Goal: Find specific page/section: Find specific page/section

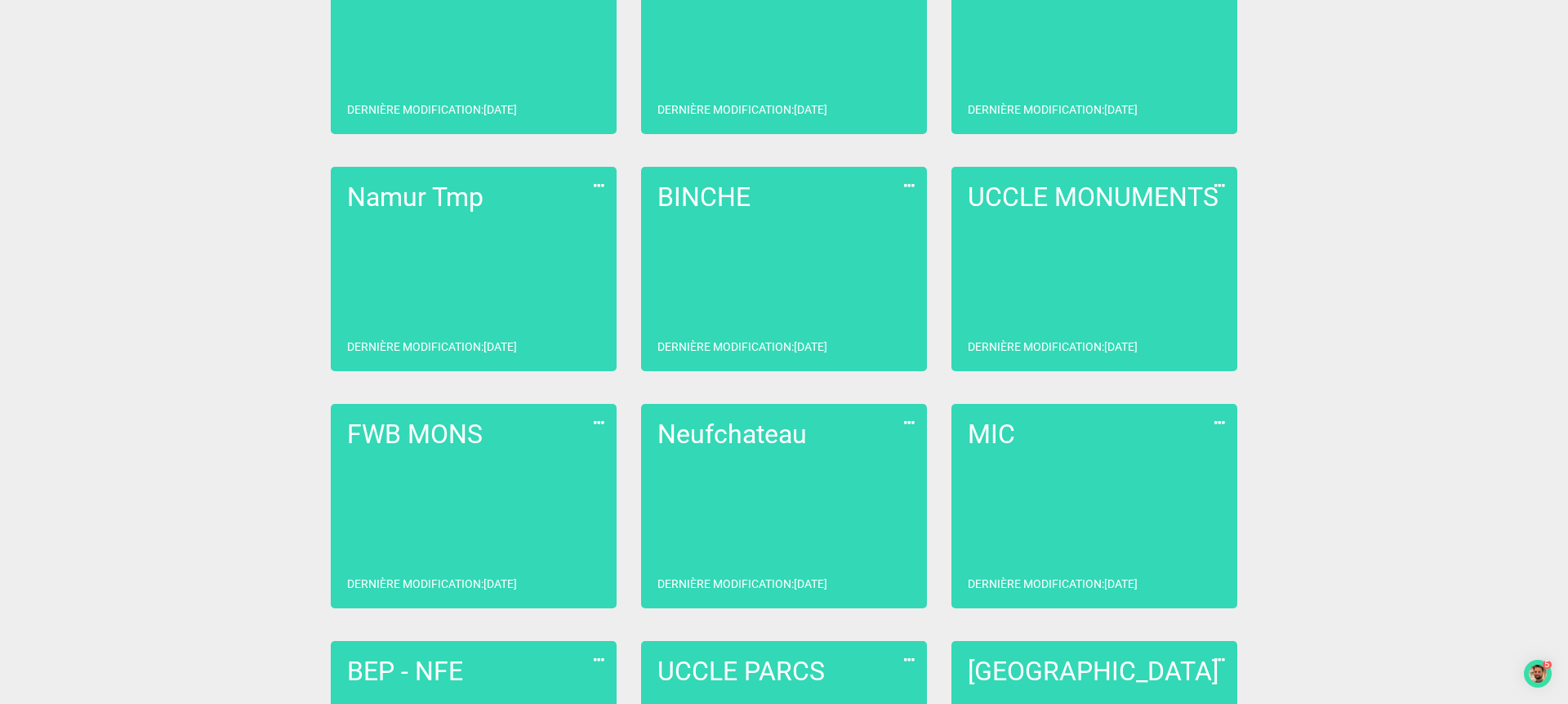
scroll to position [426, 0]
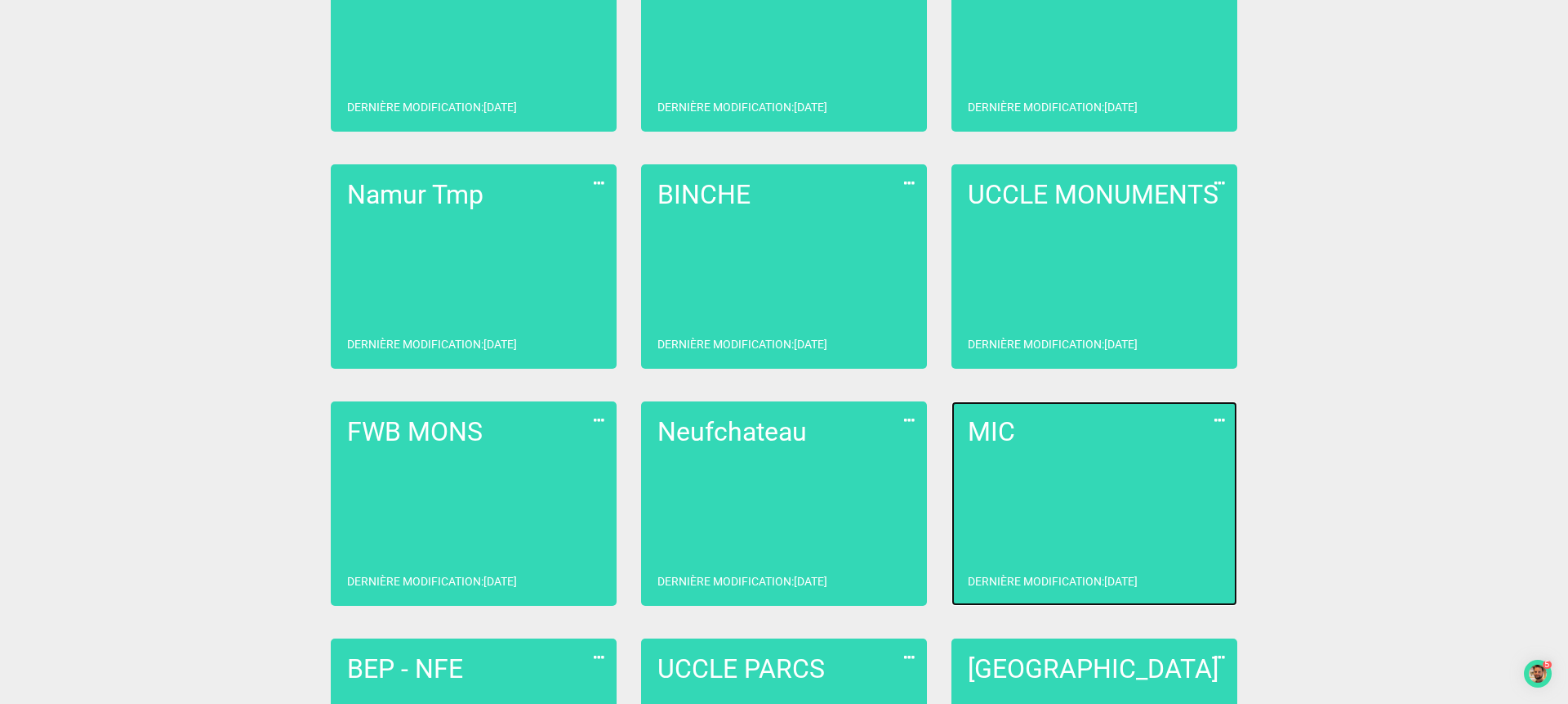
click at [1033, 497] on link "MIC Dernière modification : [DATE]" at bounding box center [1094, 503] width 286 height 205
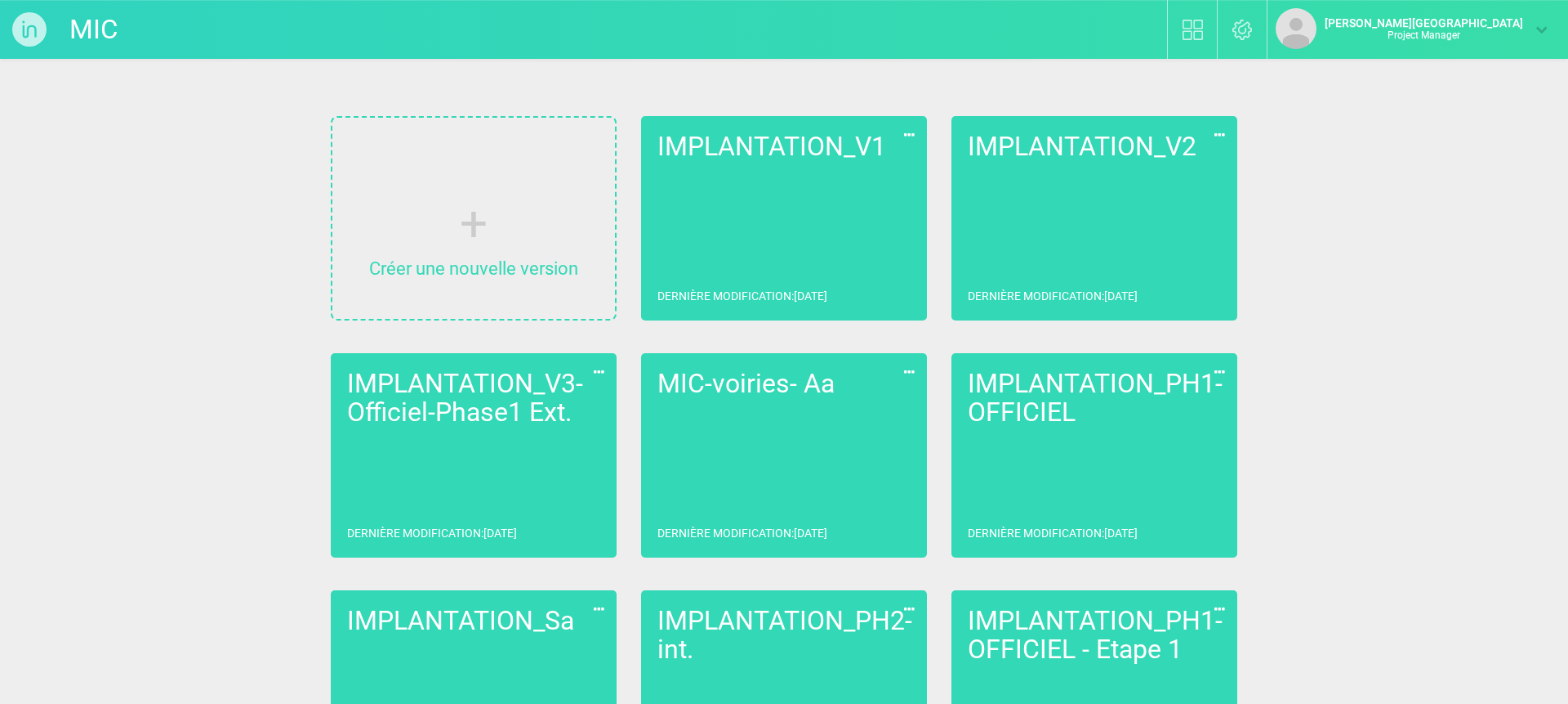
scroll to position [344, 0]
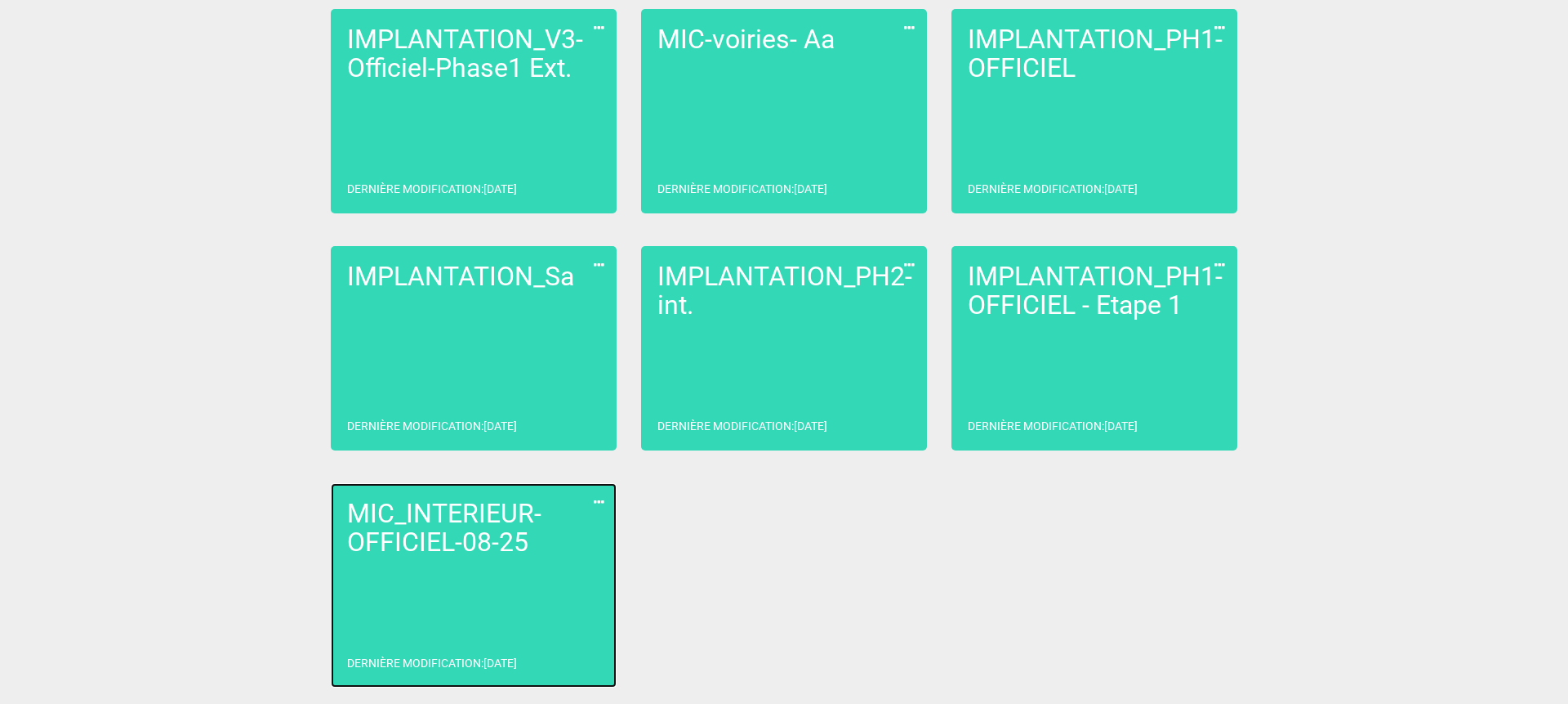
click at [463, 554] on h2 "MIC_INTERIEUR-OFFICIEL-08-25" at bounding box center [474, 528] width 253 height 58
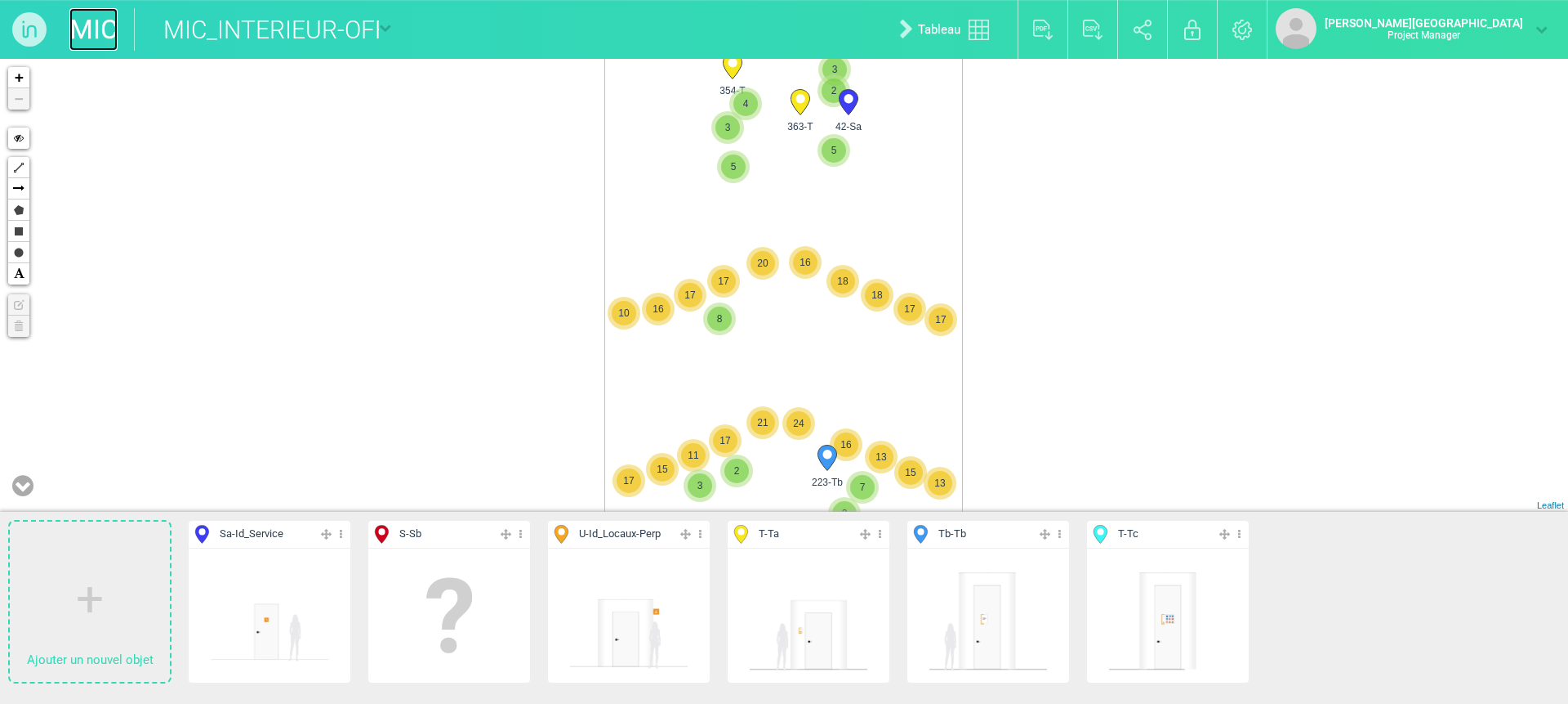
click at [87, 33] on link "MIC" at bounding box center [94, 30] width 48 height 43
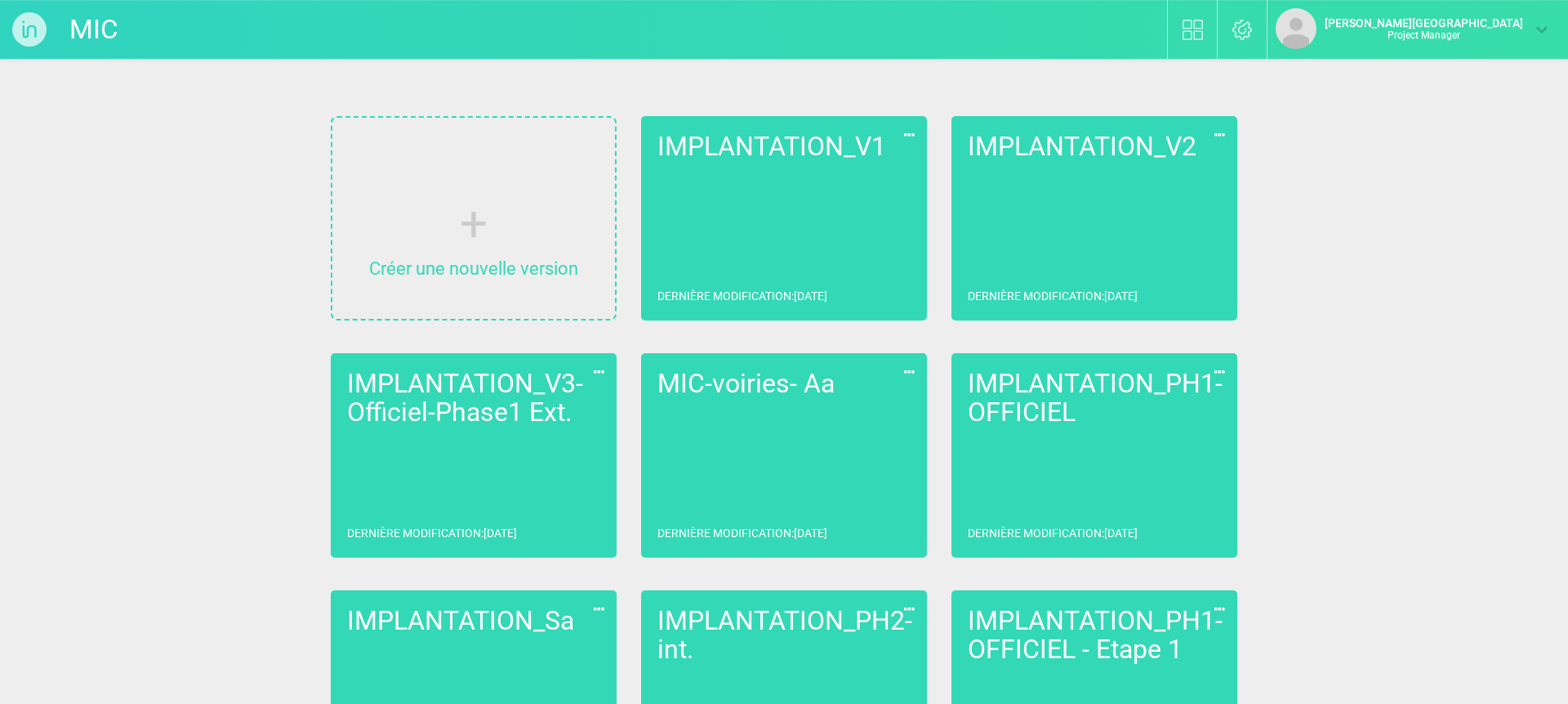
scroll to position [344, 0]
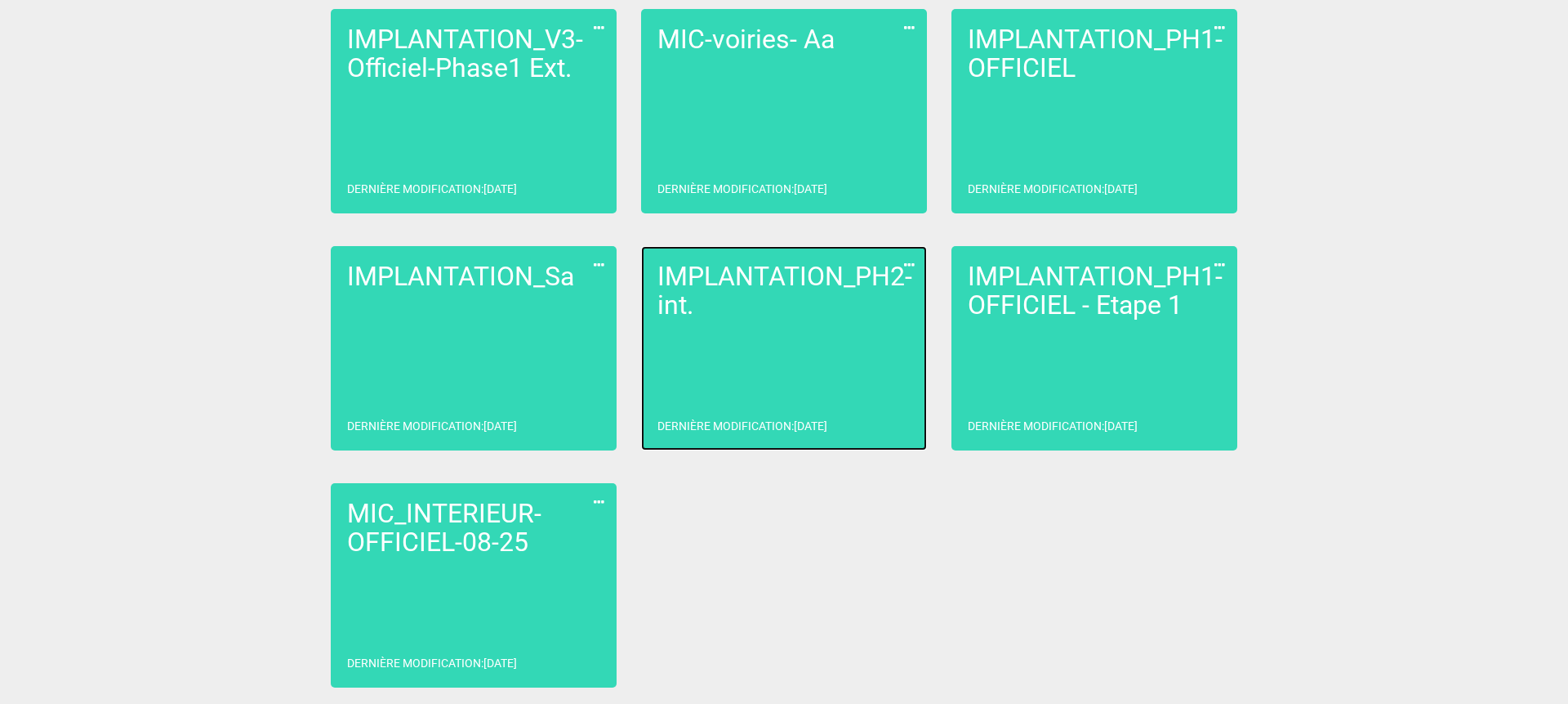
click at [842, 329] on link "IMPLANTATION_PH2-int. Dernière modification : [DATE]" at bounding box center [784, 347] width 286 height 205
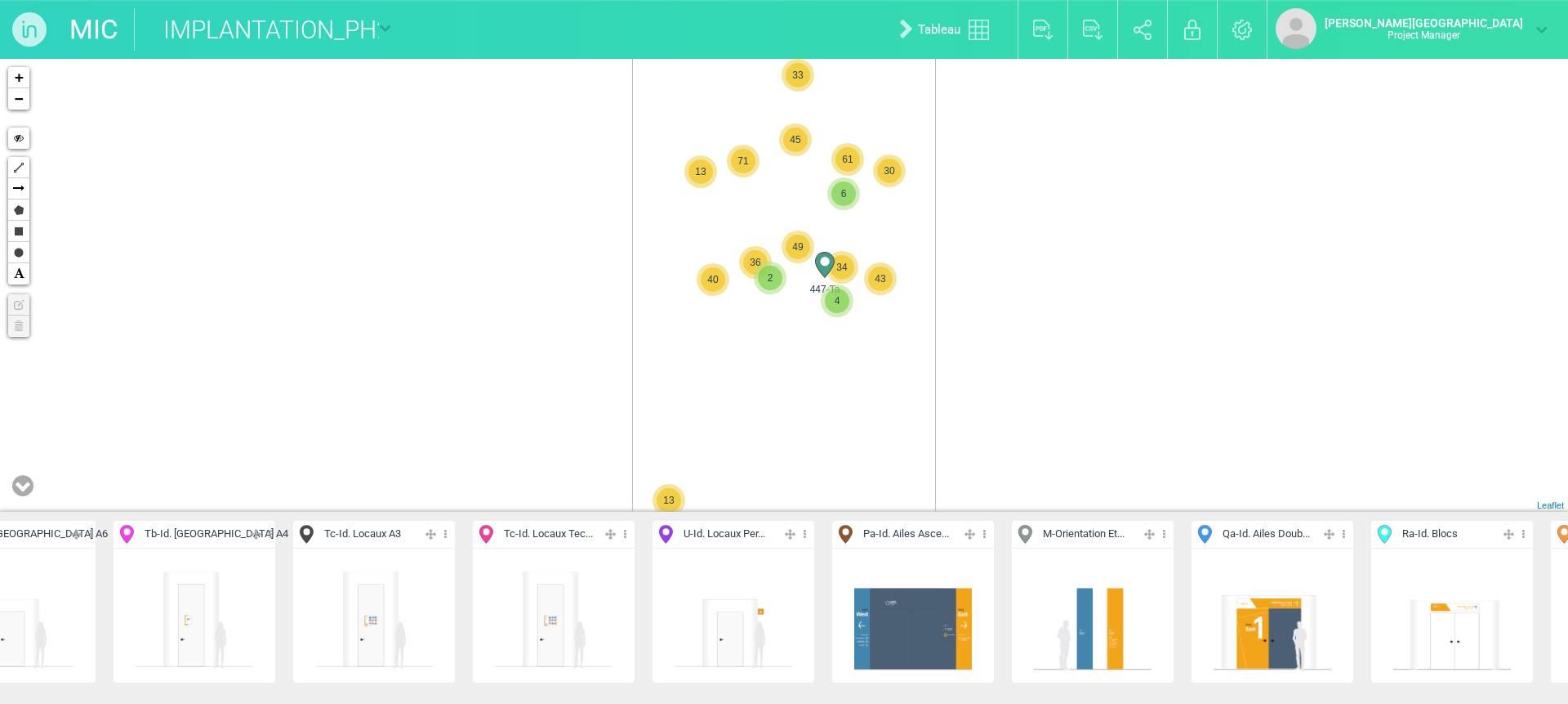
scroll to position [0, 754]
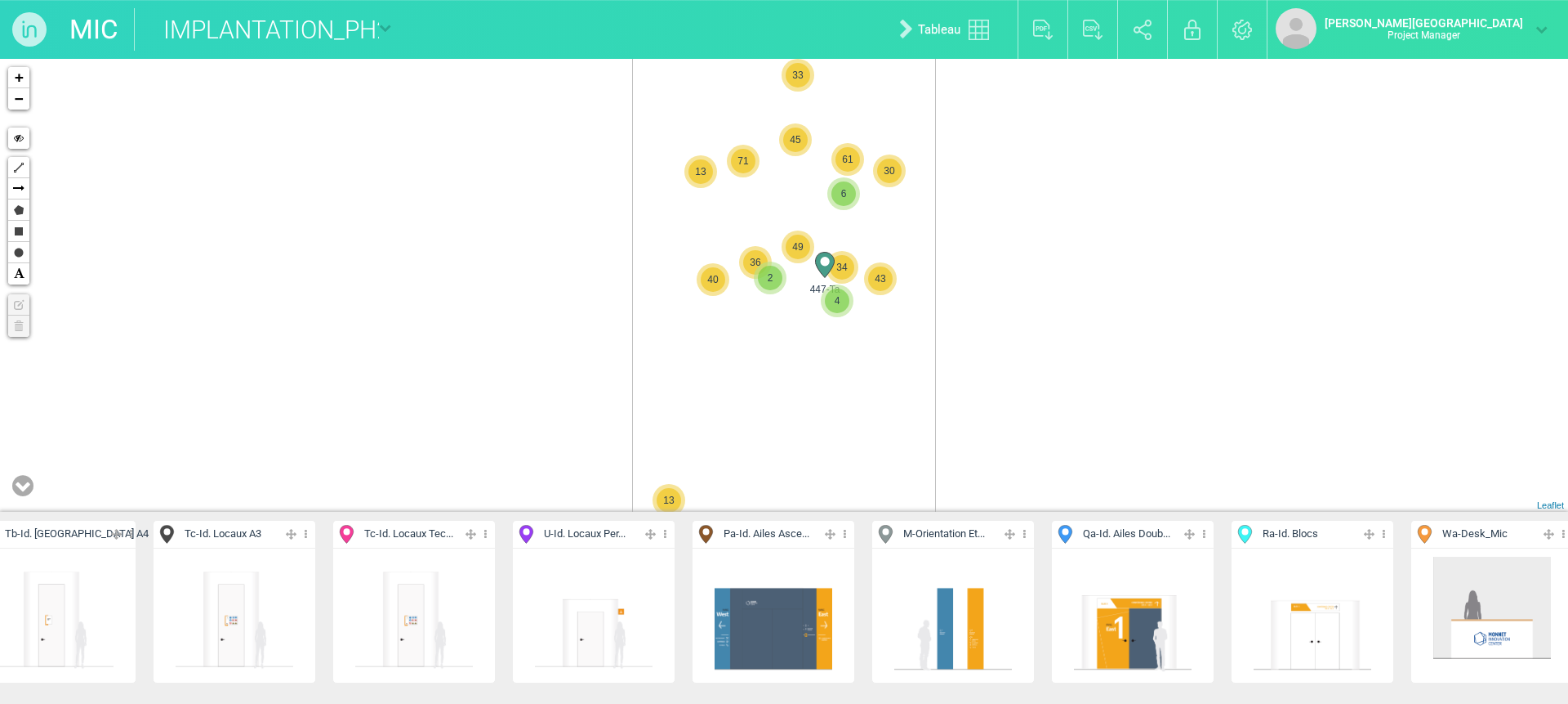
click at [845, 536] on icon at bounding box center [845, 534] width 11 height 19
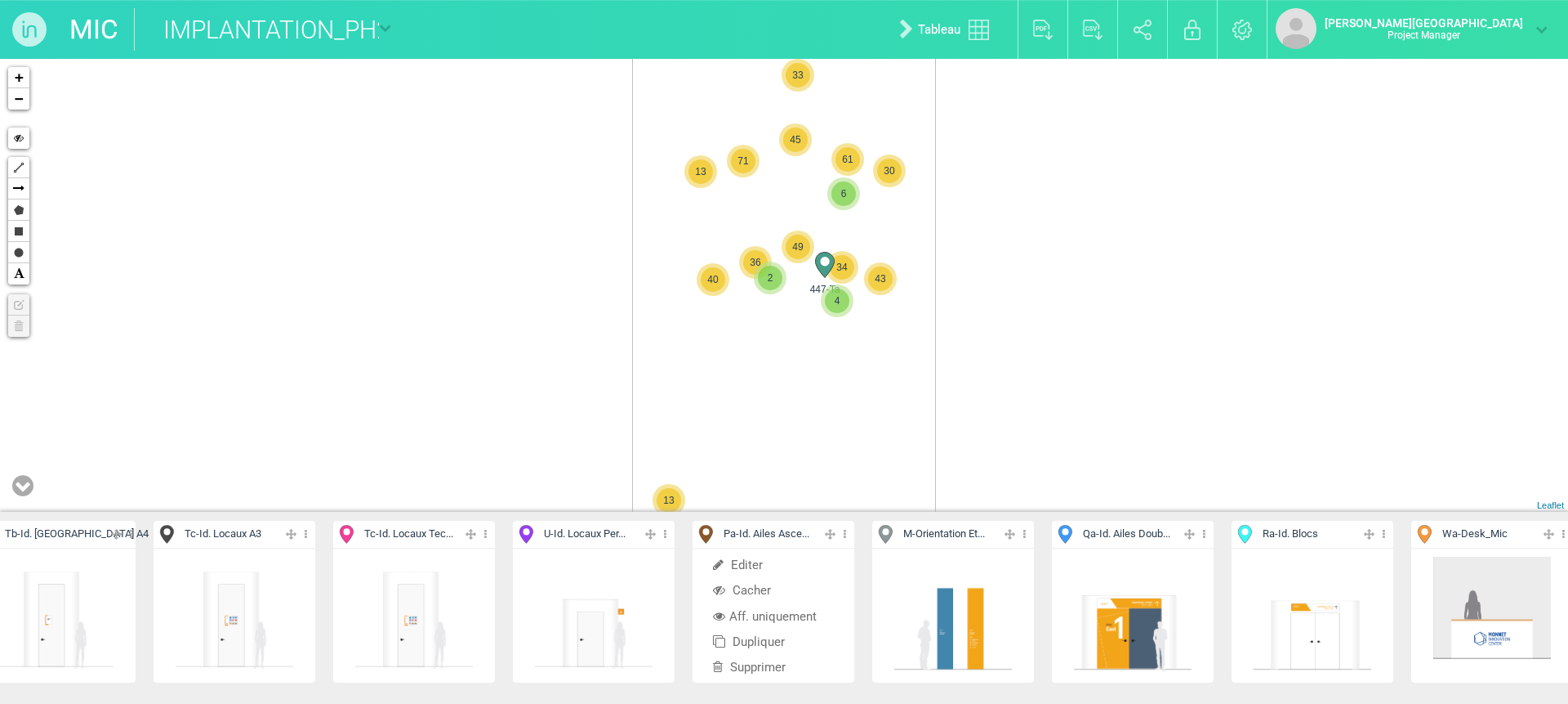
click at [757, 613] on li "Aff. uniquement" at bounding box center [773, 616] width 162 height 25
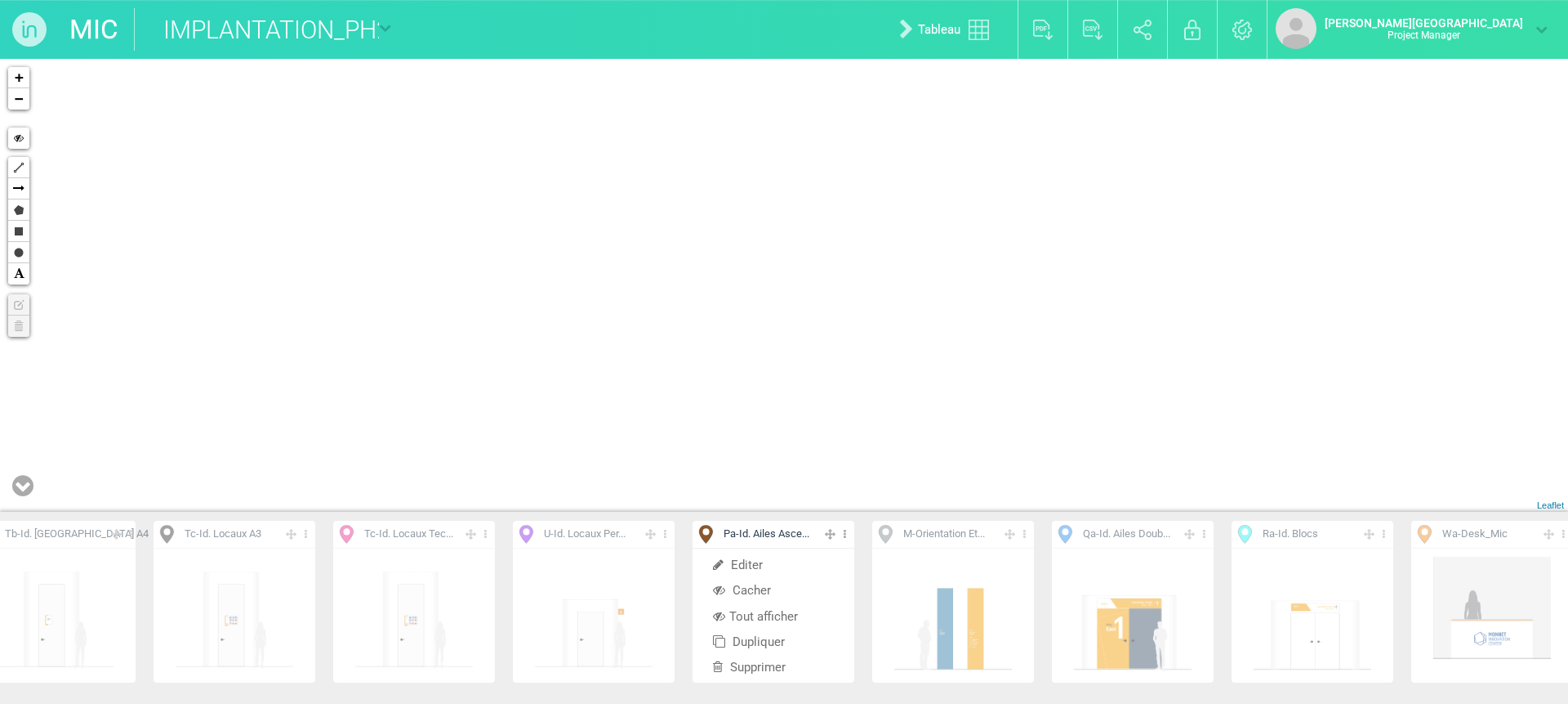
drag, startPoint x: 868, startPoint y: 188, endPoint x: 853, endPoint y: 550, distance: 362.3
click at [855, 550] on div "Ajouter un nouvel objet Sa - Id. Locaux 150... Editer Afficher Tout afficher Du…" at bounding box center [784, 381] width 1568 height 645
drag, startPoint x: 796, startPoint y: 137, endPoint x: 782, endPoint y: 467, distance: 330.3
click at [782, 467] on div "78-Pa 612-Pa + − Hide Polyline Arrow Polygon Rectangle Circle Text Edit layers …" at bounding box center [784, 285] width 1568 height 453
drag, startPoint x: 835, startPoint y: 125, endPoint x: 835, endPoint y: 221, distance: 96.0
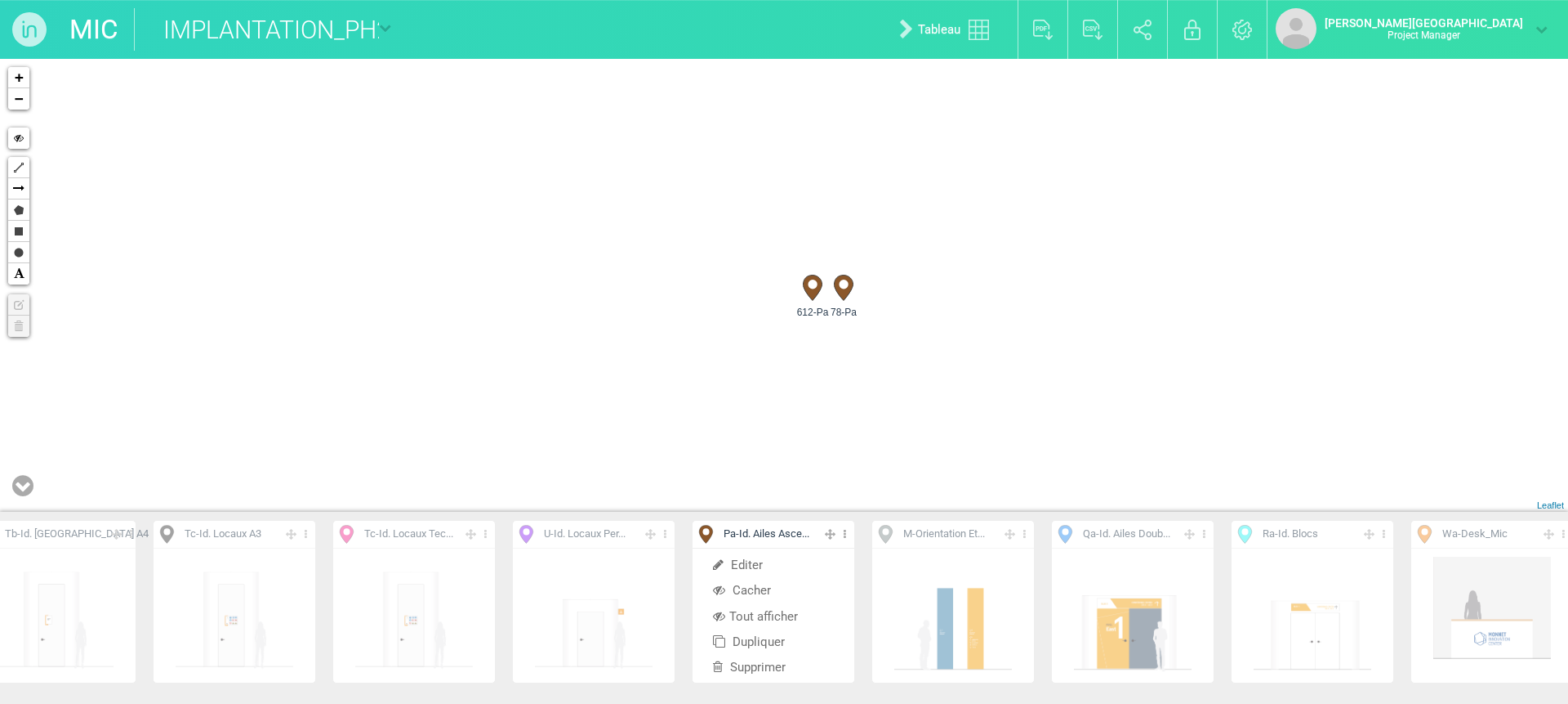
click at [835, 221] on div "78-Pa 612-Pa + − Hide Polyline Arrow Polygon Rectangle Circle Text Edit layers …" at bounding box center [784, 285] width 1568 height 453
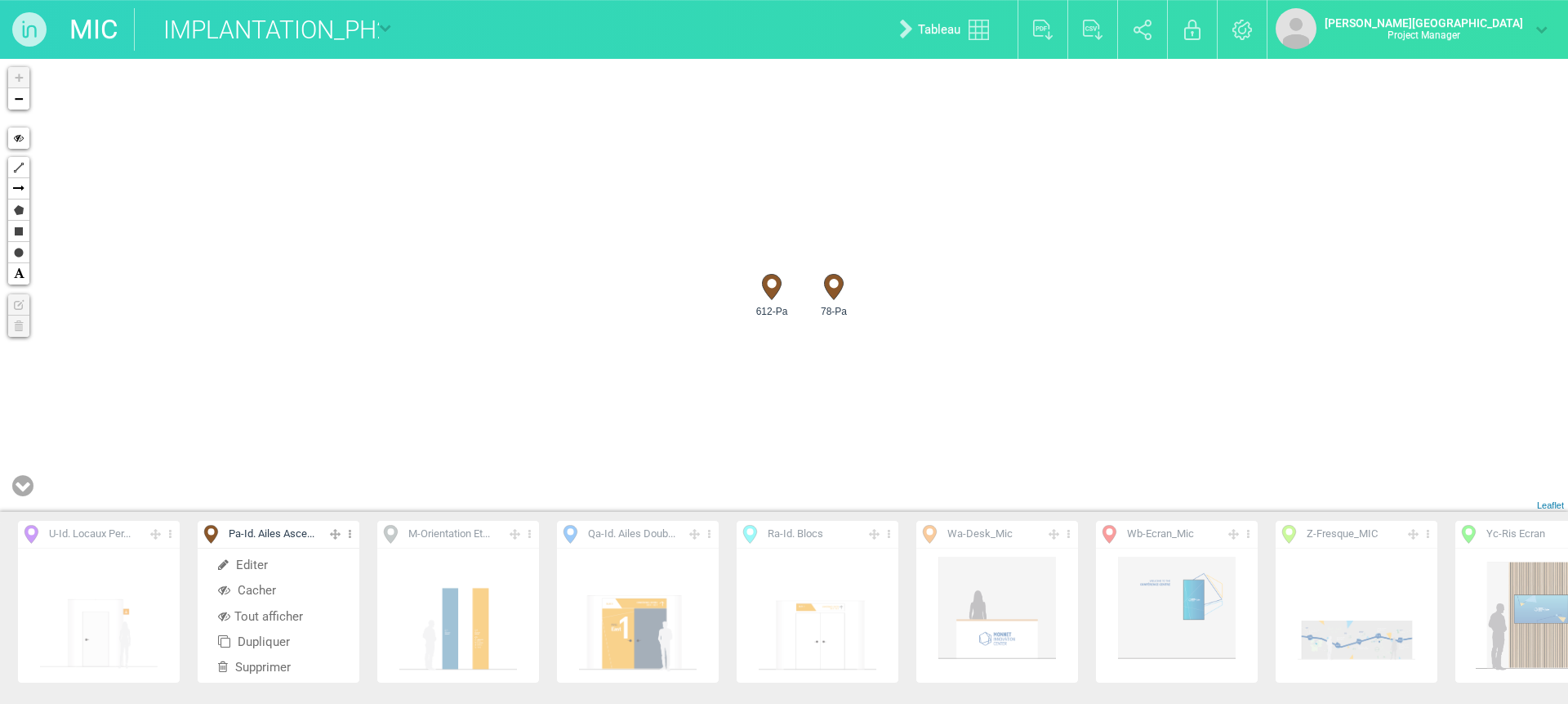
scroll to position [0, 1242]
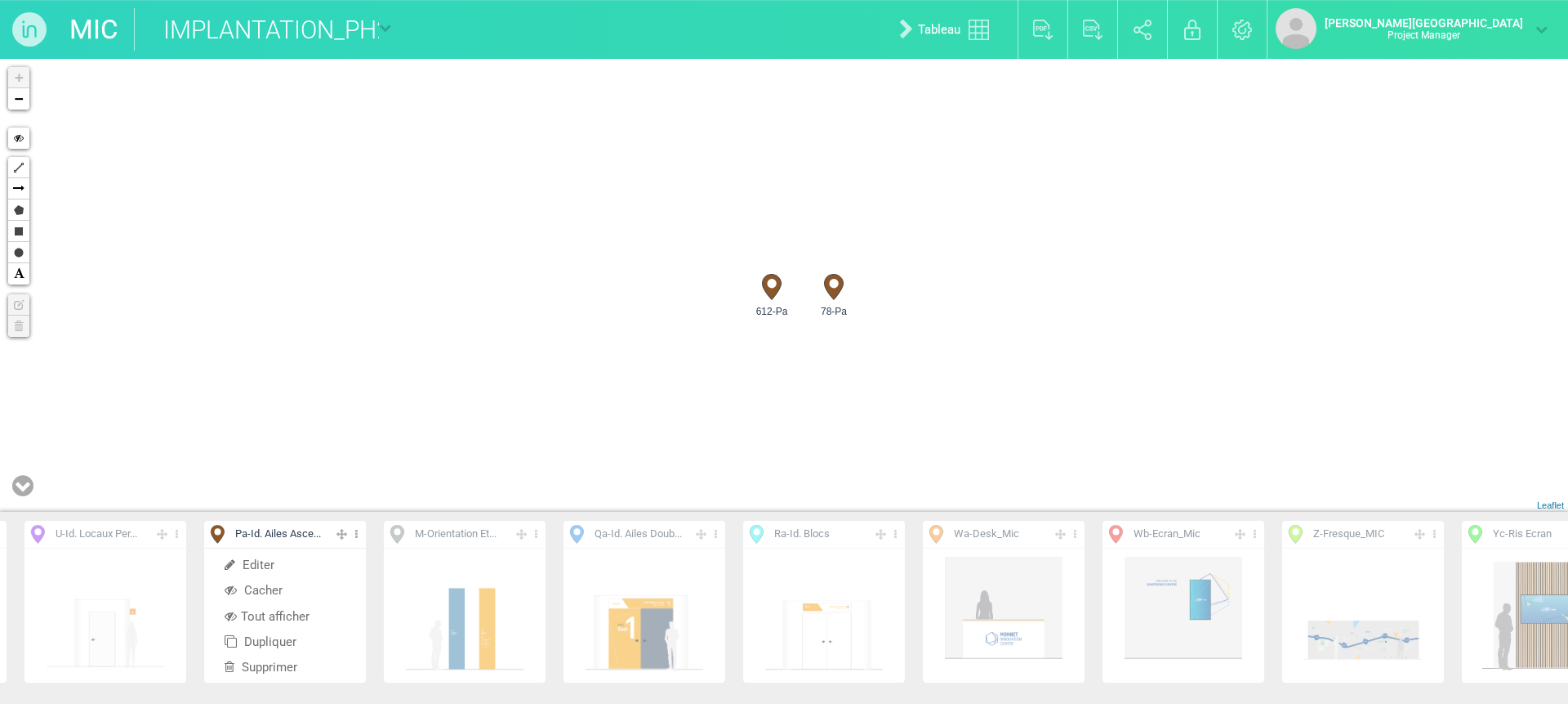
click at [715, 536] on icon at bounding box center [715, 534] width 11 height 19
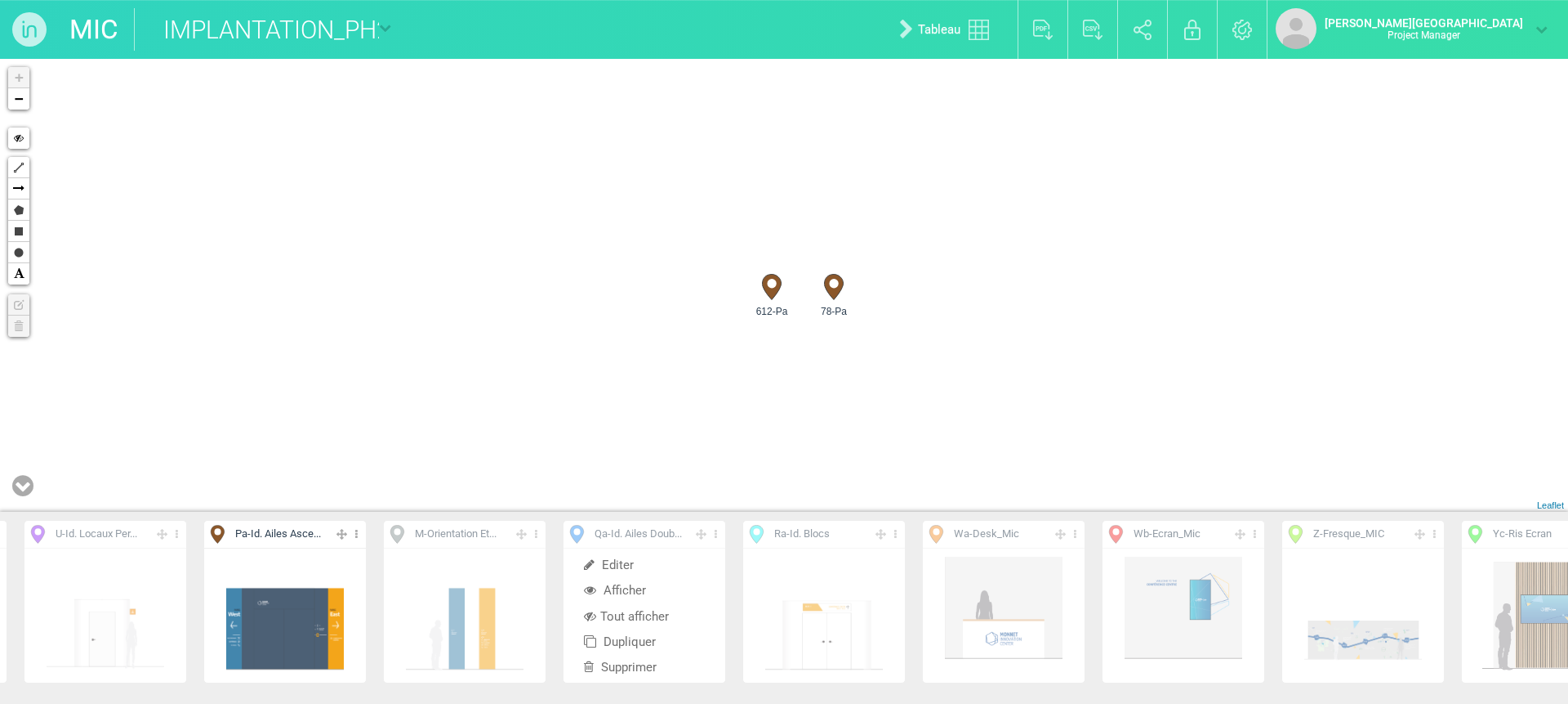
click at [649, 613] on li "Tout afficher" at bounding box center [644, 616] width 162 height 25
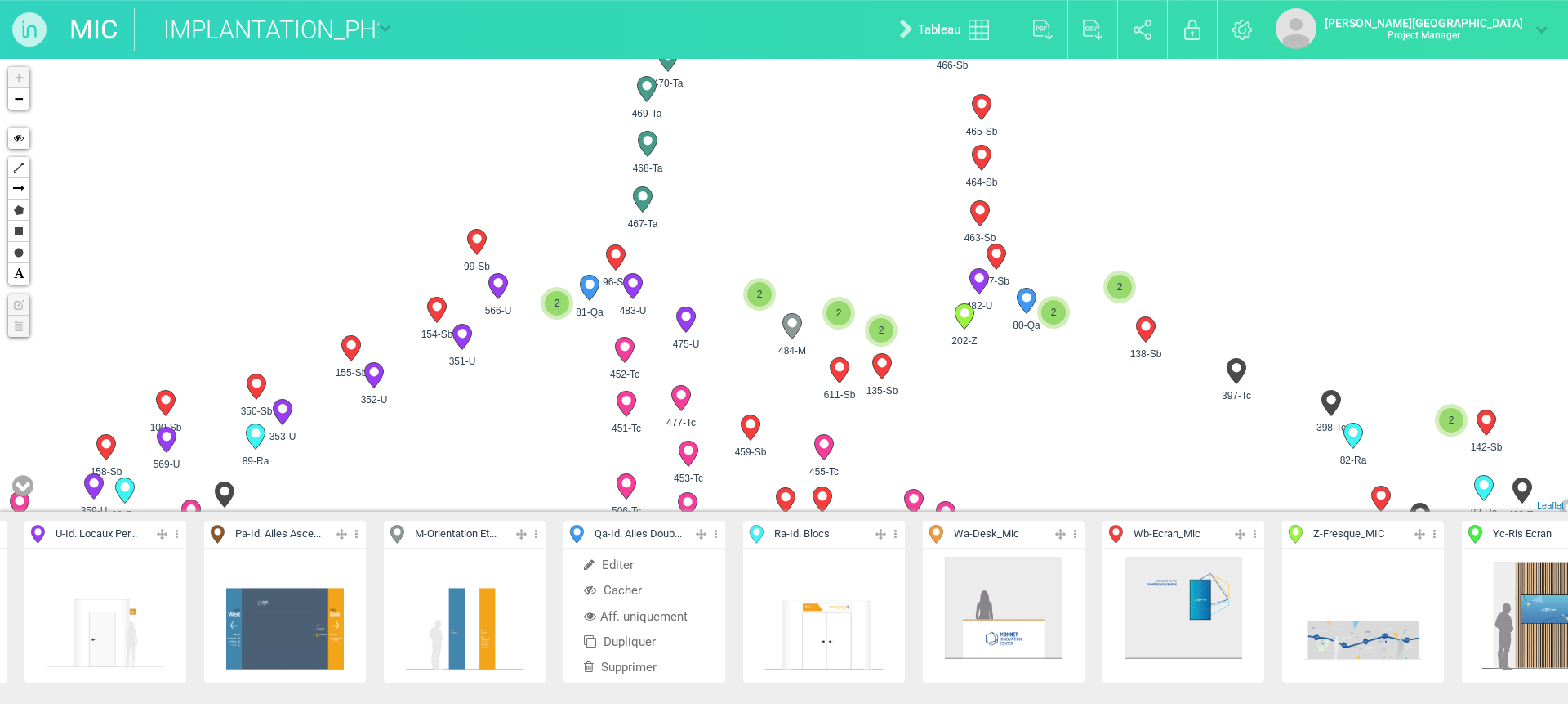
click at [649, 613] on li "Aff. uniquement" at bounding box center [644, 616] width 162 height 25
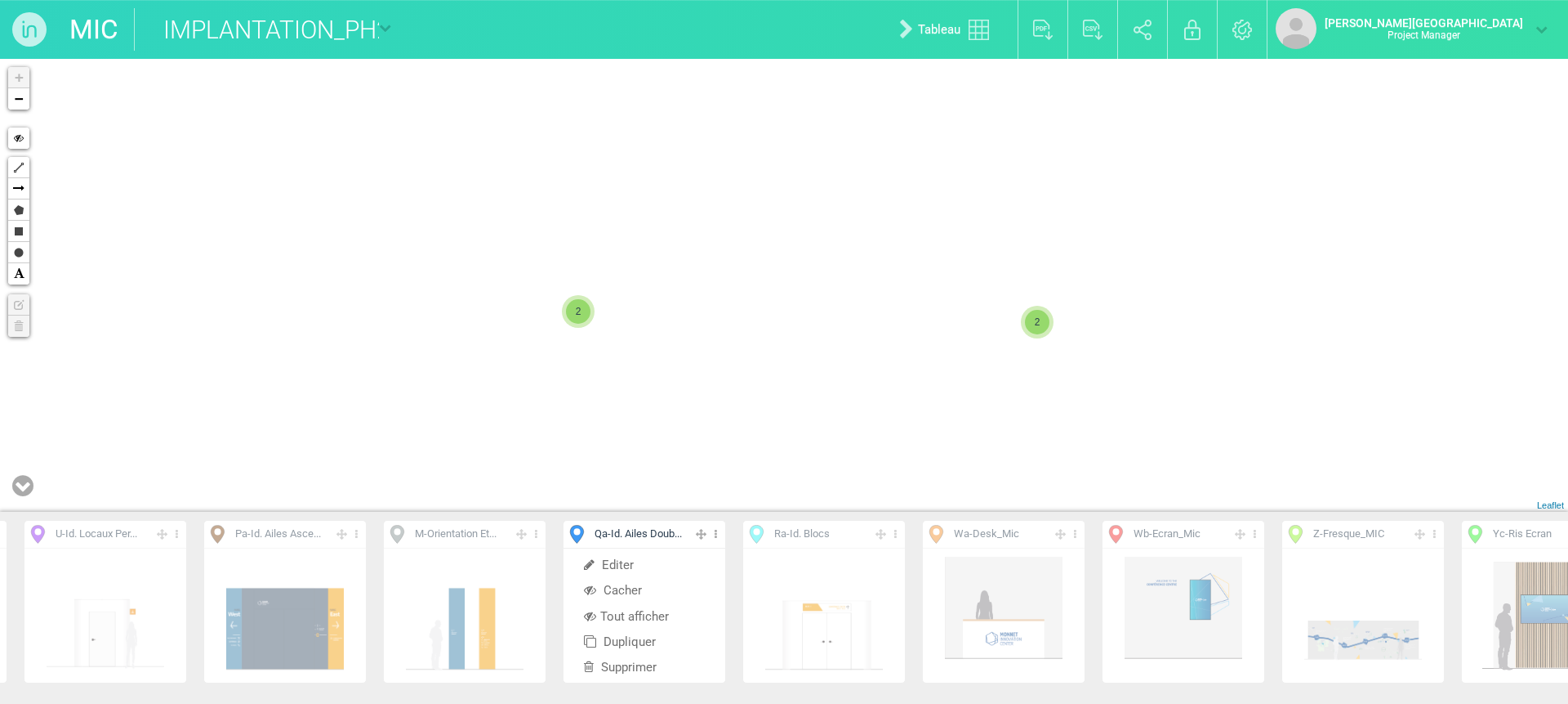
drag, startPoint x: 974, startPoint y: 343, endPoint x: 974, endPoint y: 353, distance: 10.0
click at [974, 353] on div "2 2 + − Hide Polyline Arrow Polygon Rectangle Circle Text Edit layers Delete la…" at bounding box center [784, 285] width 1568 height 453
drag, startPoint x: 933, startPoint y: 332, endPoint x: 933, endPoint y: 354, distance: 22.0
click at [933, 354] on div "2 2 + − Hide Polyline Arrow Polygon Rectangle Circle Text Edit layers Delete la…" at bounding box center [784, 285] width 1568 height 453
drag, startPoint x: 846, startPoint y: 245, endPoint x: 841, endPoint y: 420, distance: 175.1
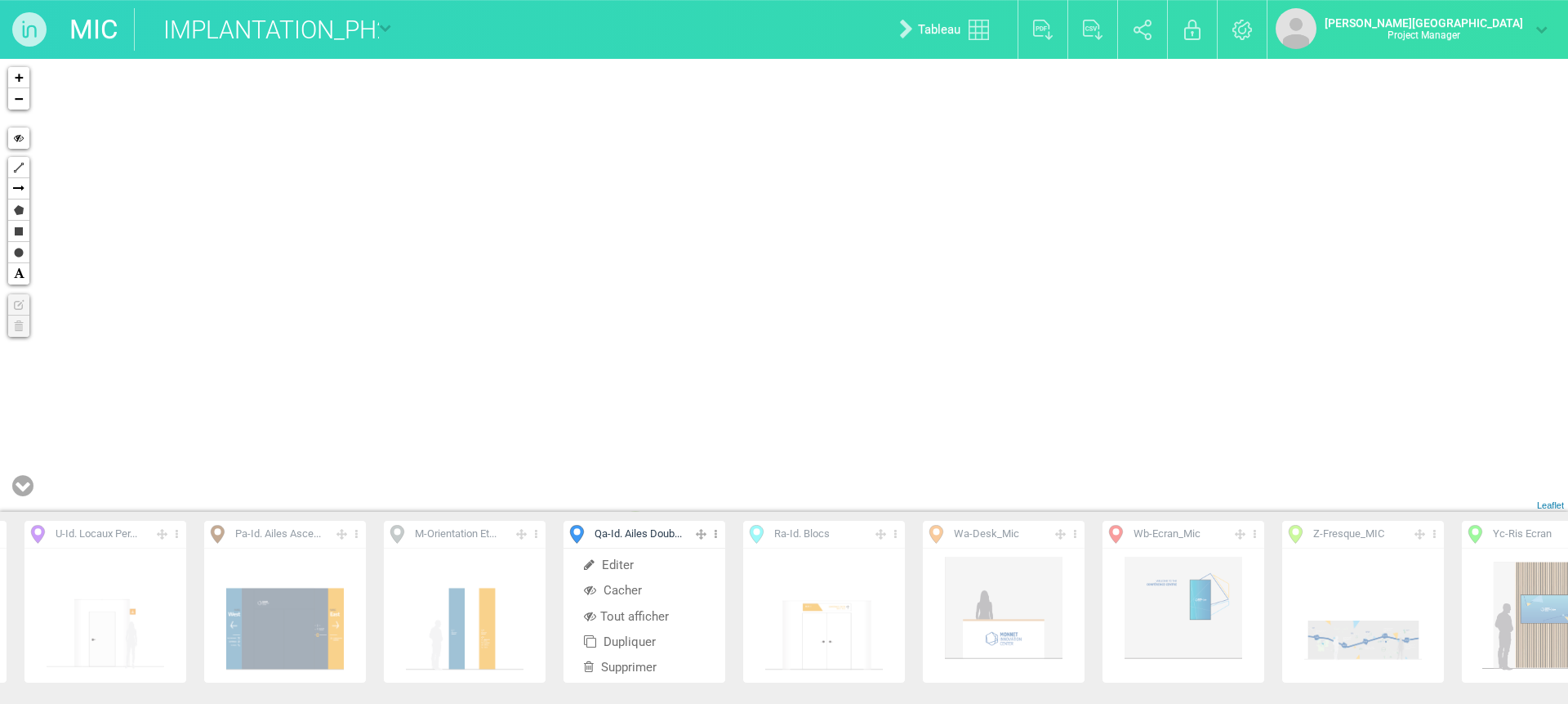
click at [841, 420] on div "2 2 + − Hide Polyline Arrow Polygon Rectangle Circle Text Edit layers Delete la…" at bounding box center [784, 285] width 1568 height 453
drag, startPoint x: 806, startPoint y: 177, endPoint x: 809, endPoint y: 444, distance: 267.0
click at [809, 444] on div "2 2 57-Qa 58-Qa + − Hide Polyline Arrow Polygon Rectangle Circle Text Edit laye…" at bounding box center [784, 285] width 1568 height 453
drag, startPoint x: 818, startPoint y: 238, endPoint x: 819, endPoint y: 462, distance: 224.0
click at [819, 460] on div "2 2 57-Qa 58-Qa + − Hide Polyline Arrow Polygon Rectangle Circle Text Edit laye…" at bounding box center [784, 285] width 1568 height 453
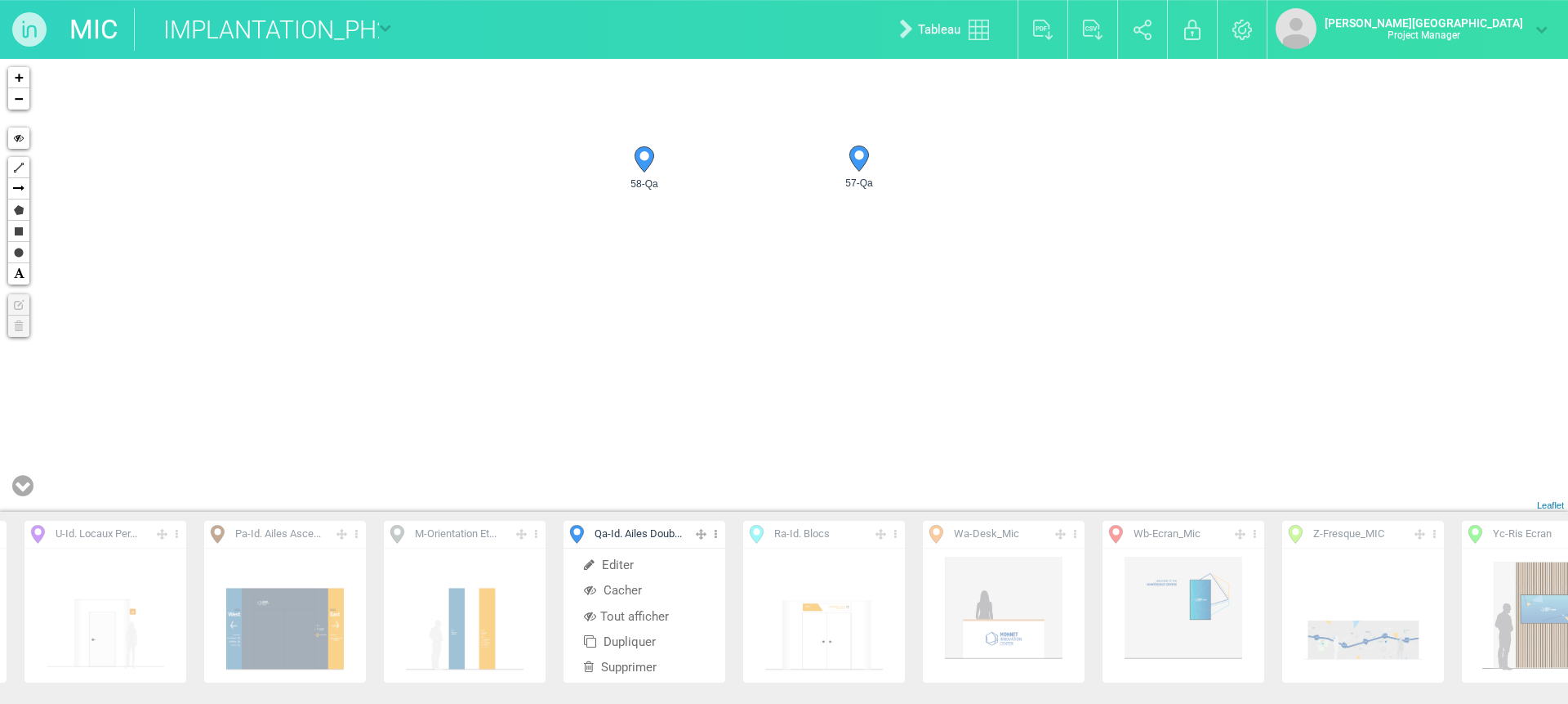
click at [647, 155] on circle at bounding box center [644, 155] width 9 height 9
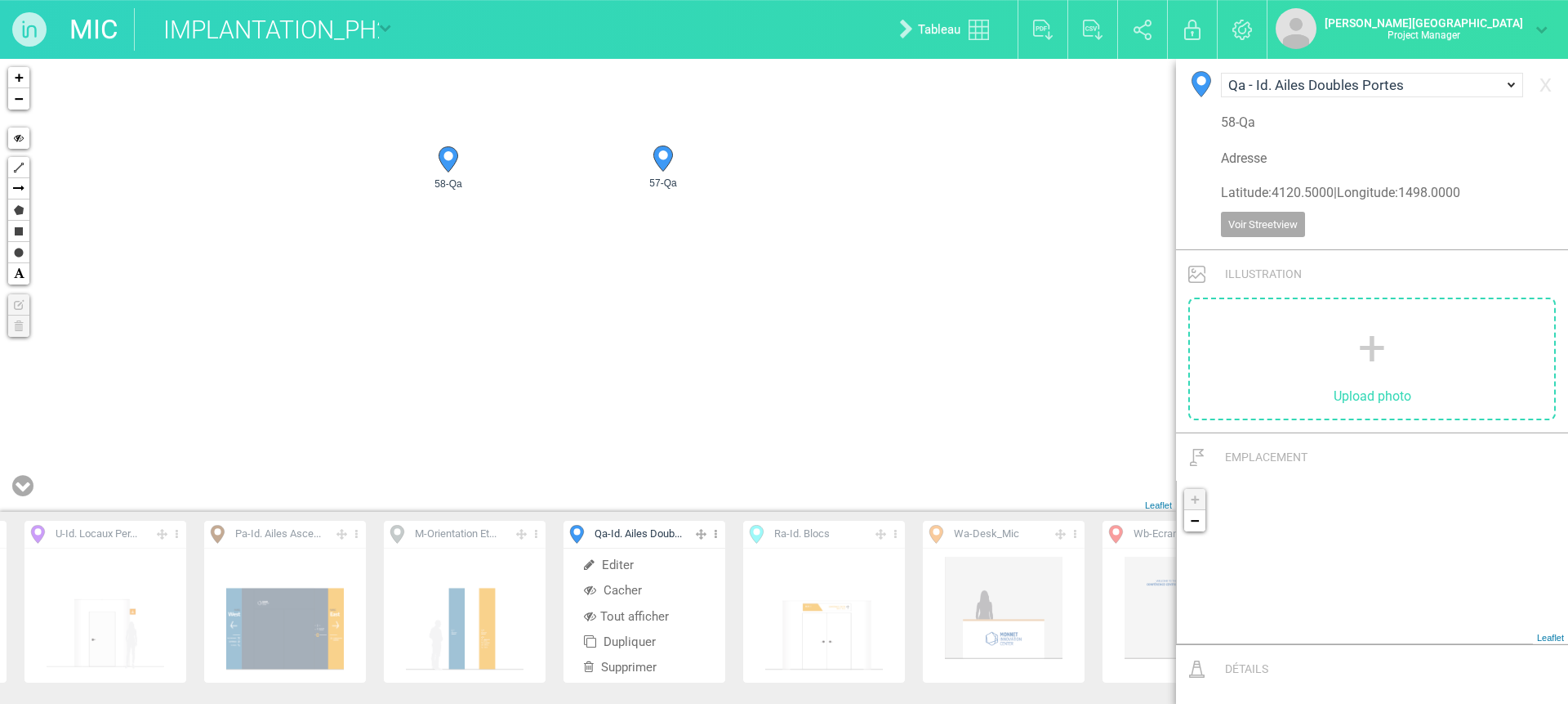
click at [667, 161] on icon at bounding box center [663, 159] width 19 height 25
click at [689, 273] on div "620-Qa 619-Qa 58-Qa 57-Qa + − Hide Polyline Arrow Polygon Rectangle Circle Text…" at bounding box center [588, 285] width 1176 height 453
drag, startPoint x: 812, startPoint y: 329, endPoint x: 699, endPoint y: 355, distance: 116.0
click at [699, 355] on div "620-Qa 619-Qa 58-Qa 57-Qa + − Hide Polyline Arrow Polygon Rectangle Circle Text…" at bounding box center [588, 285] width 1176 height 453
click at [715, 531] on icon at bounding box center [715, 534] width 11 height 19
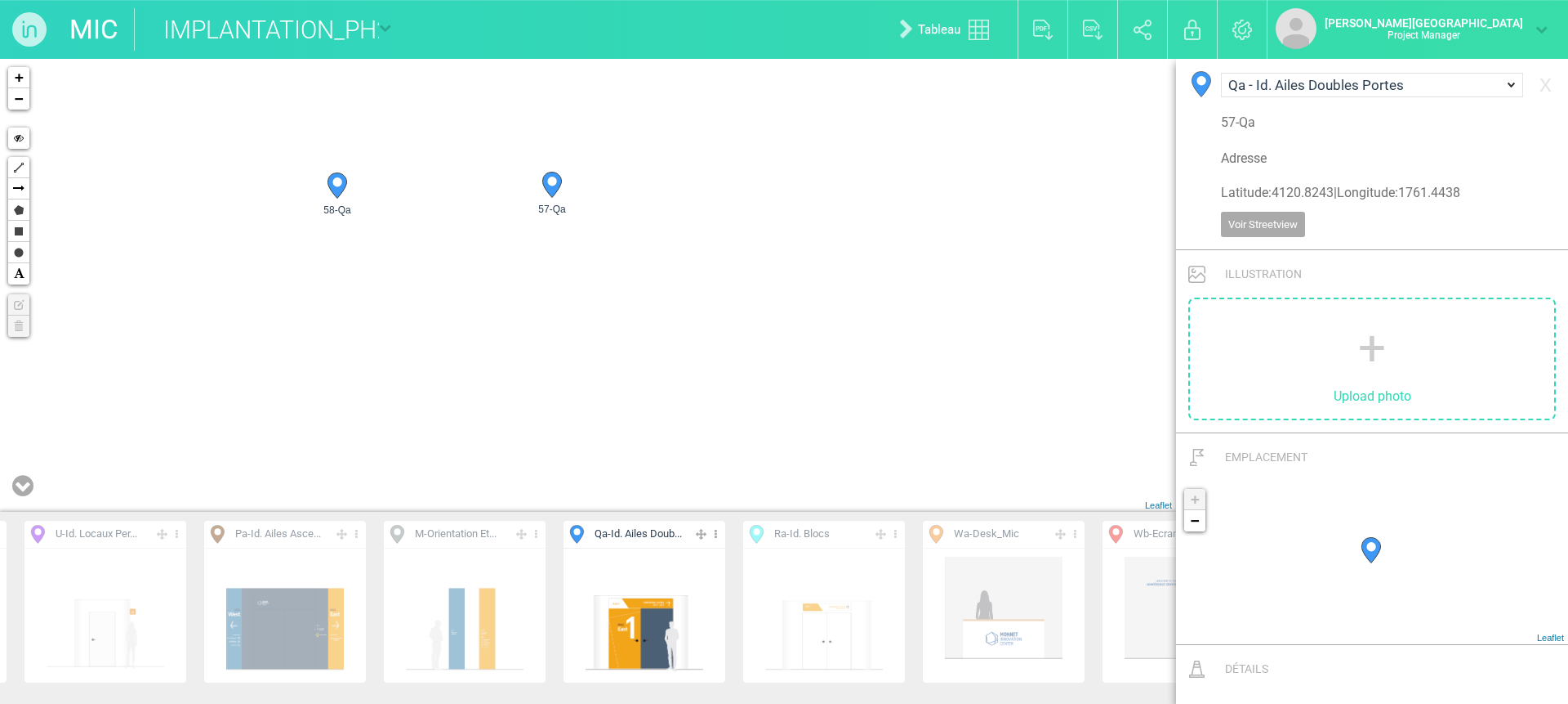
click at [900, 531] on icon at bounding box center [895, 534] width 11 height 19
click at [805, 591] on span "Afficher" at bounding box center [795, 590] width 62 height 15
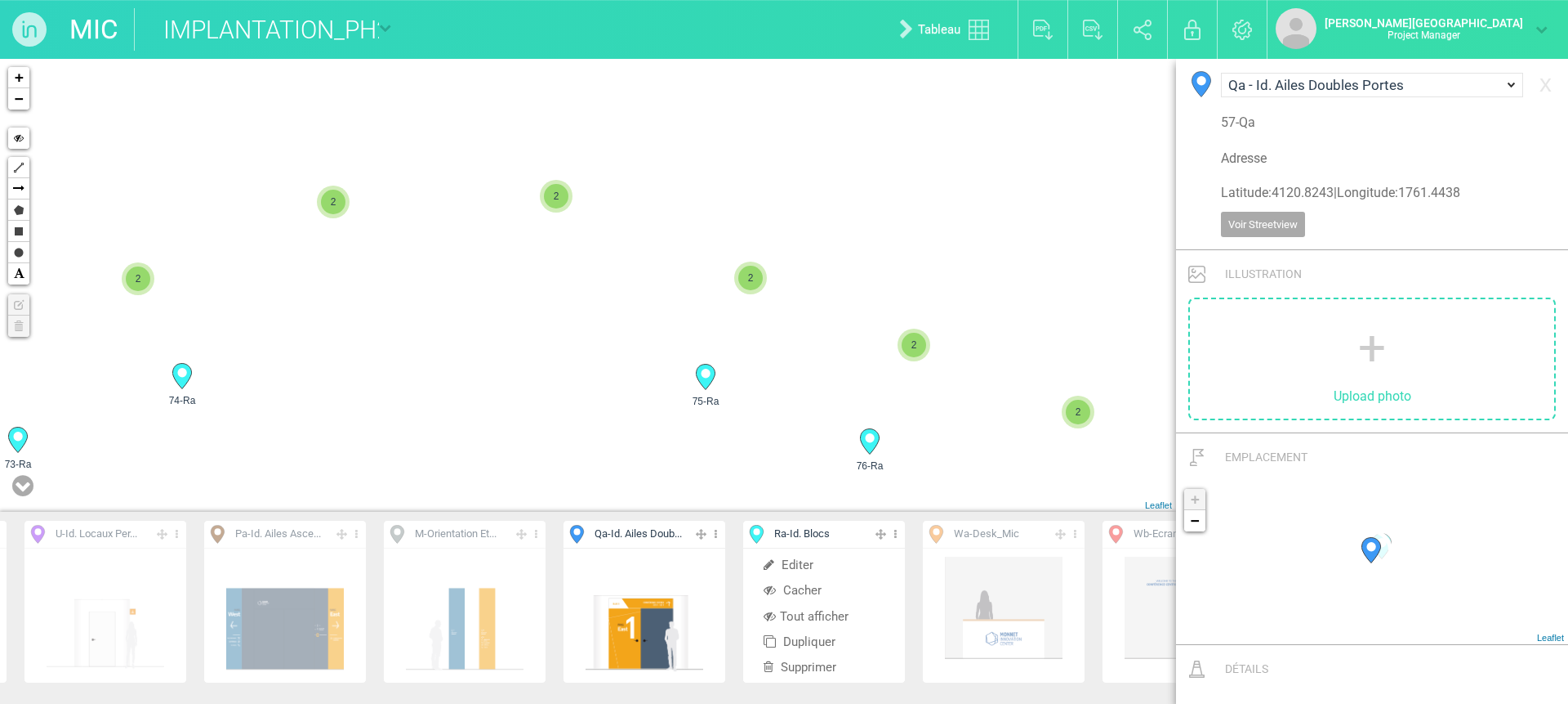
click at [552, 196] on span "2" at bounding box center [557, 196] width 25 height 25
click at [608, 237] on div "72-Ra 74-Ra 76-Ra 65-Ra" at bounding box center [588, 285] width 1176 height 453
click at [754, 273] on span "2" at bounding box center [750, 278] width 25 height 25
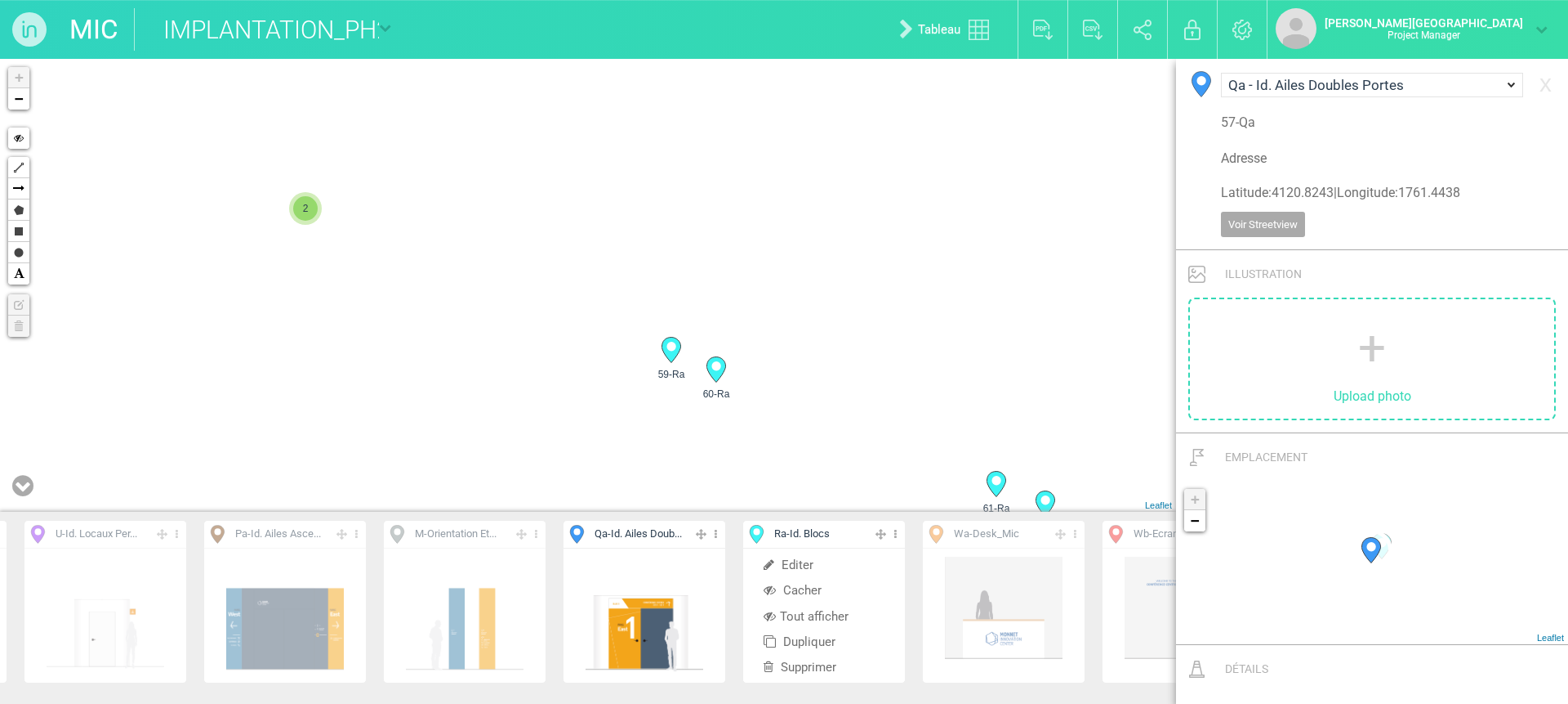
drag, startPoint x: 714, startPoint y: 313, endPoint x: 827, endPoint y: 399, distance: 142.0
click at [827, 399] on div "74-Ra 76-Ra 65-Ra 73-Ra" at bounding box center [588, 285] width 1176 height 453
drag, startPoint x: 811, startPoint y: 377, endPoint x: 825, endPoint y: 389, distance: 18.4
click at [825, 389] on div "74-Ra 76-Ra 65-Ra 73-Ra" at bounding box center [588, 285] width 1176 height 453
click at [318, 215] on span "2" at bounding box center [318, 220] width 25 height 25
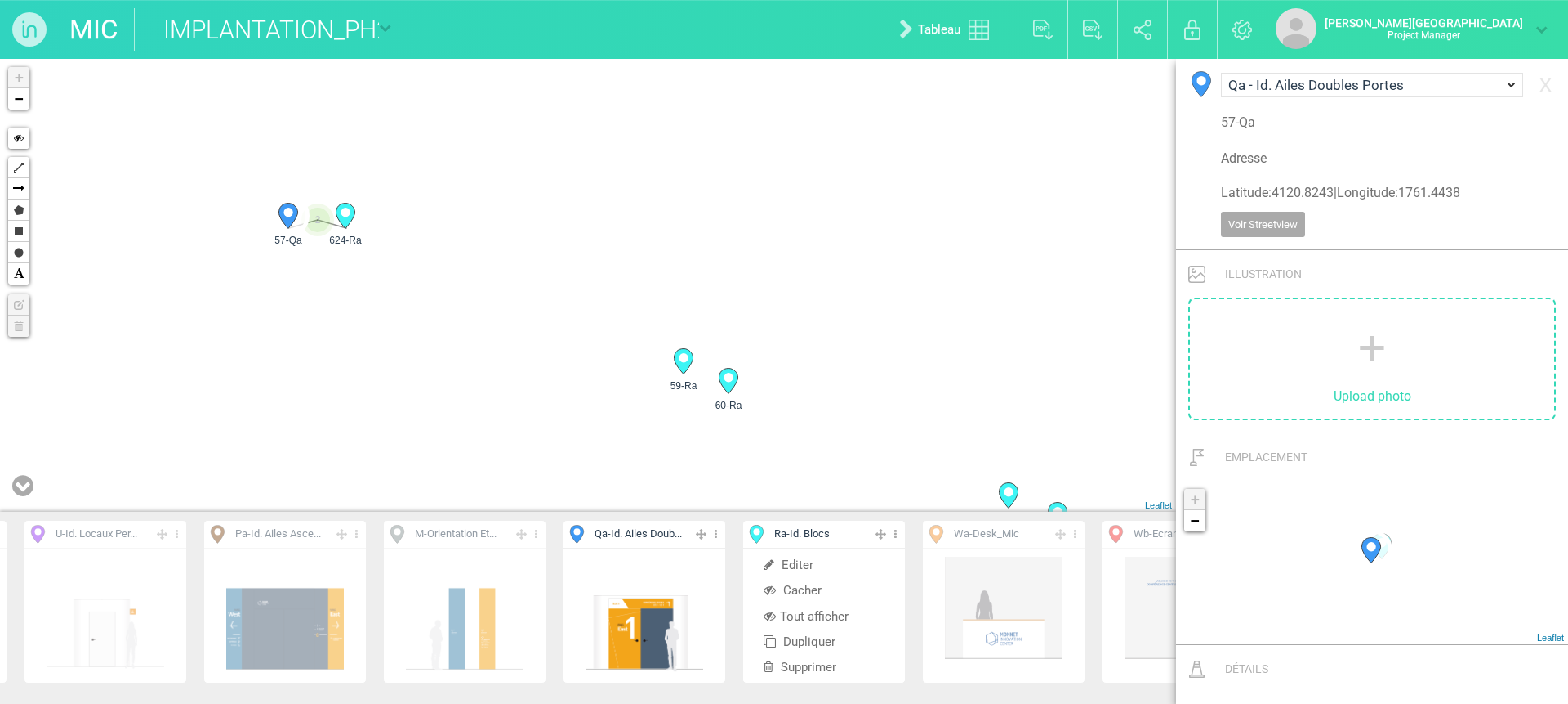
click at [734, 383] on icon at bounding box center [727, 381] width 19 height 25
select select "19320"
